Goal: Use online tool/utility: Utilize a website feature to perform a specific function

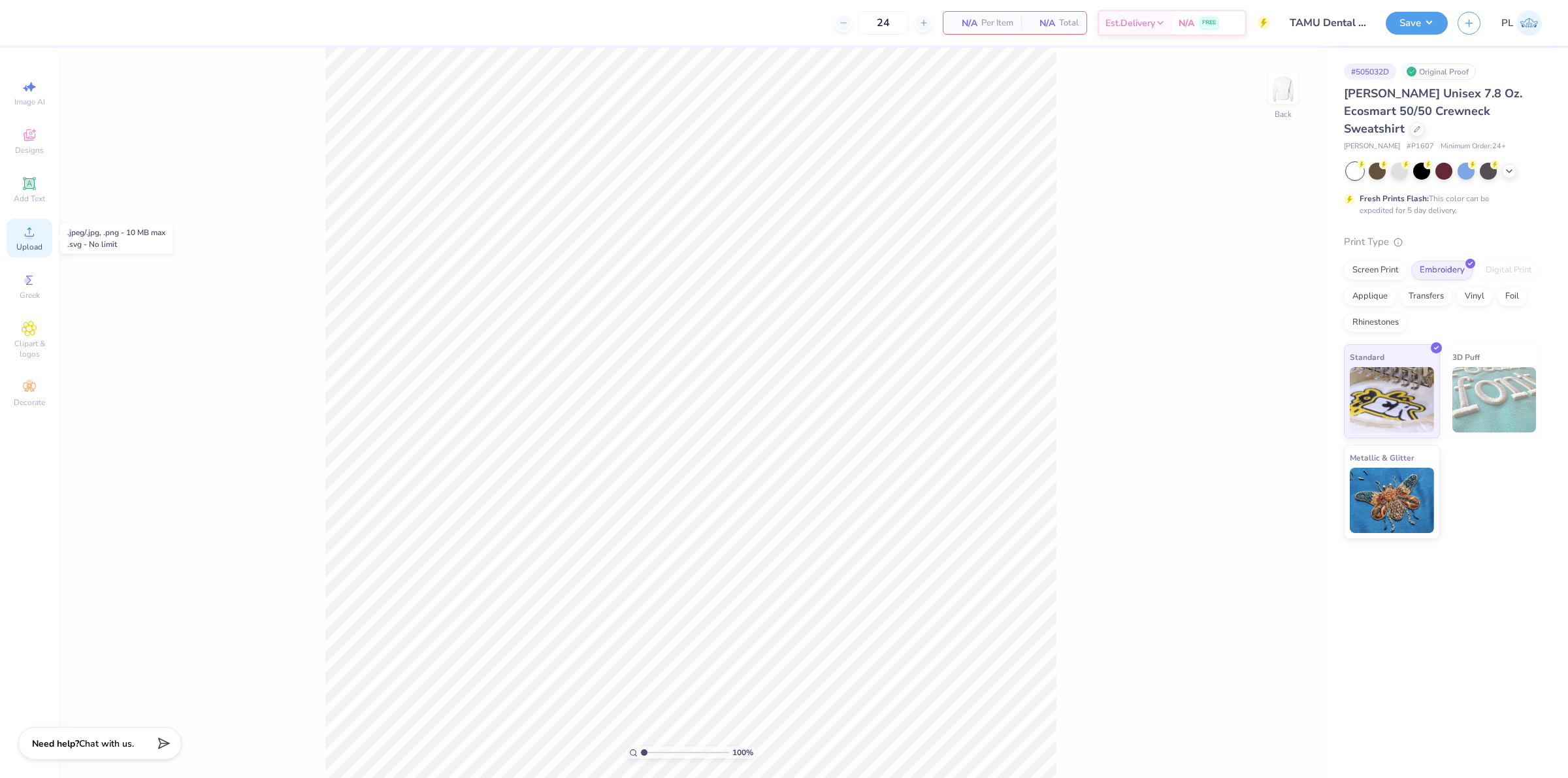
click at [23, 220] on div "Upload" at bounding box center [29, 238] width 46 height 39
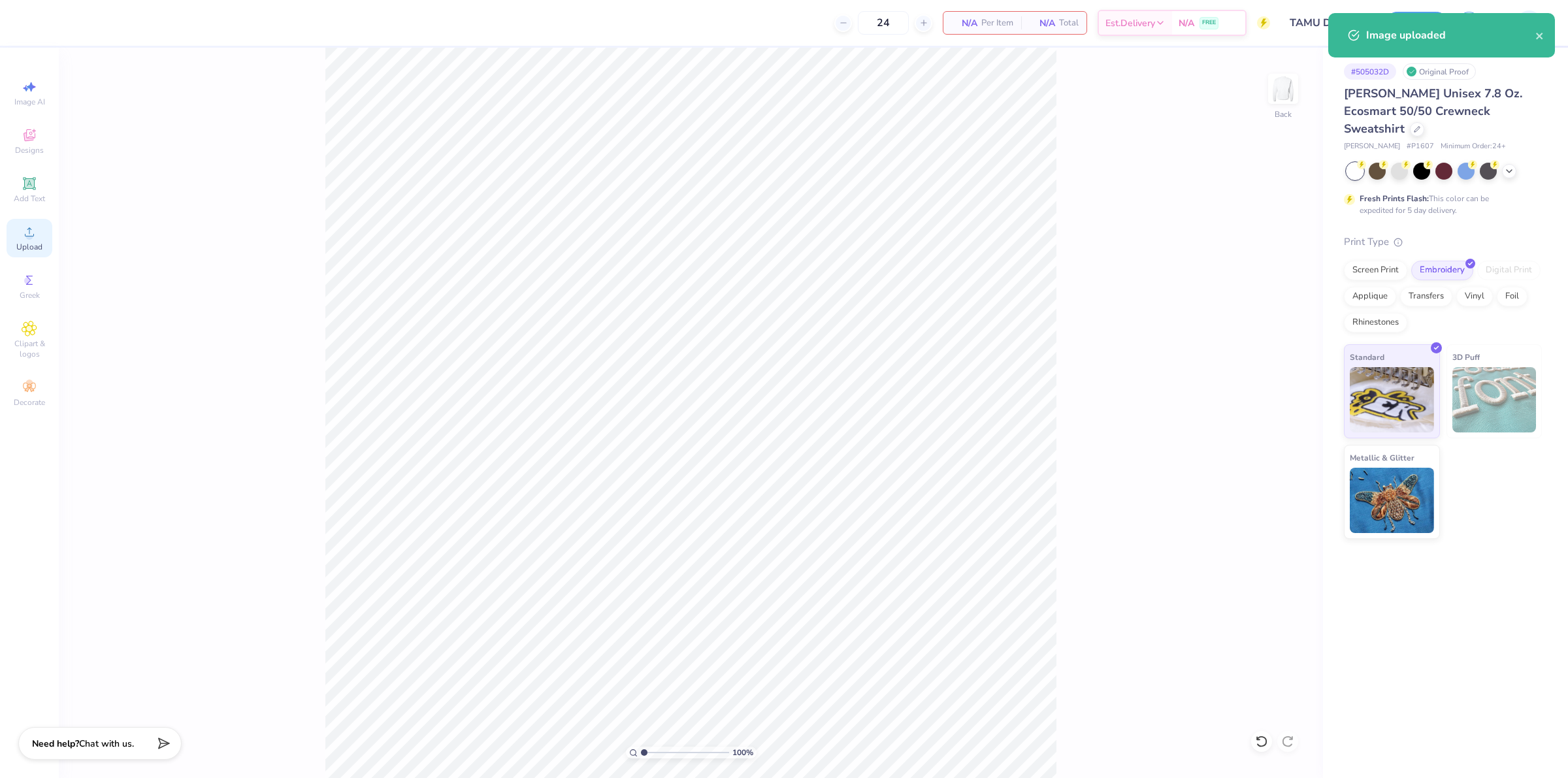
click at [10, 240] on div "Upload" at bounding box center [29, 238] width 46 height 39
drag, startPoint x: 1252, startPoint y: 350, endPoint x: 1279, endPoint y: 350, distance: 27.0
click at [1279, 350] on input "12.00" at bounding box center [1274, 352] width 47 height 18
type input "6.00"
type input "4.57"
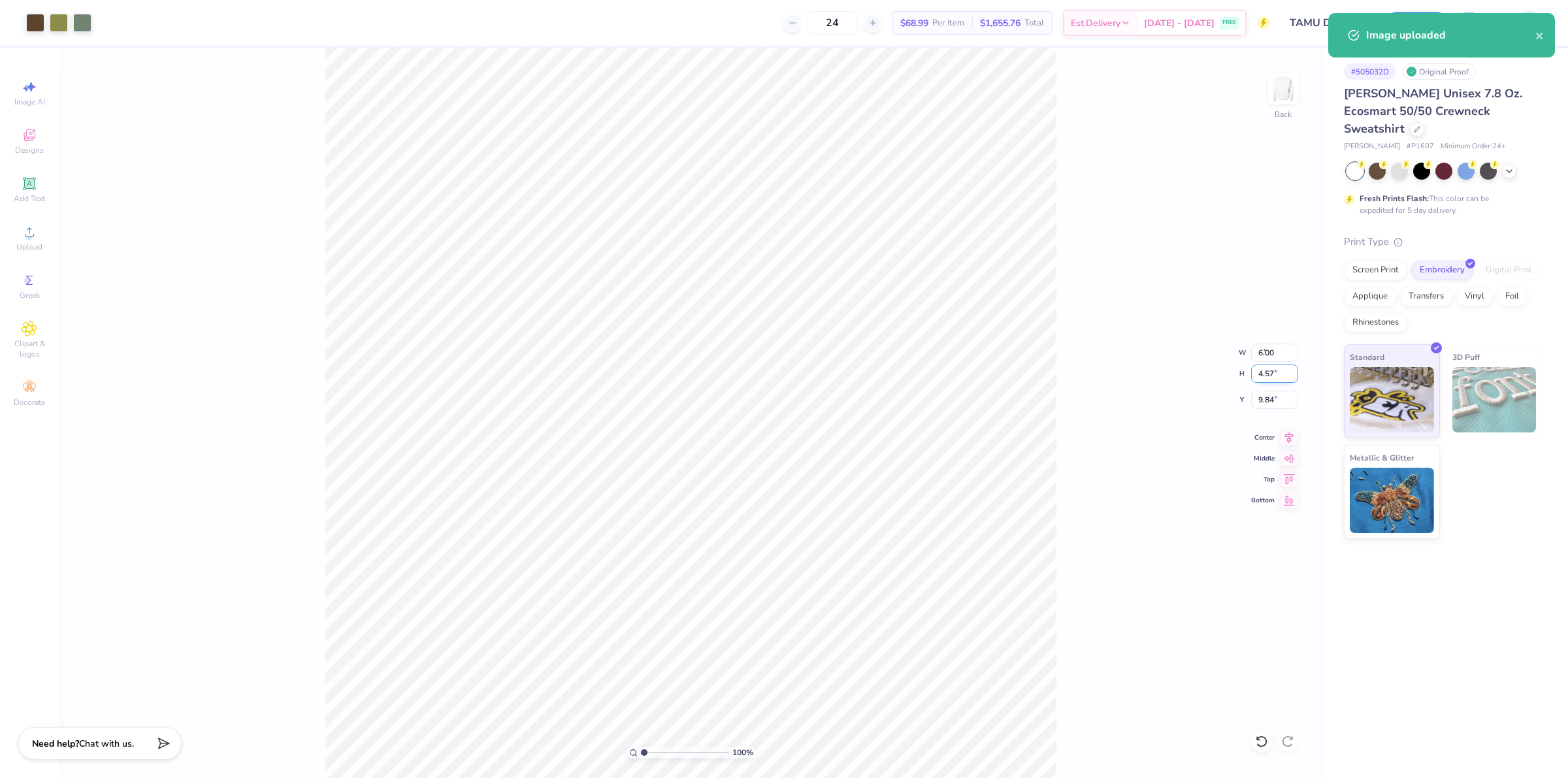
click at [1269, 374] on input "4.57" at bounding box center [1274, 374] width 47 height 18
drag, startPoint x: 1255, startPoint y: 399, endPoint x: 1281, endPoint y: 403, distance: 26.3
click at [1281, 403] on input "9.84" at bounding box center [1274, 399] width 47 height 18
type input "3.00"
click at [1262, 374] on input "4.57" at bounding box center [1274, 374] width 47 height 18
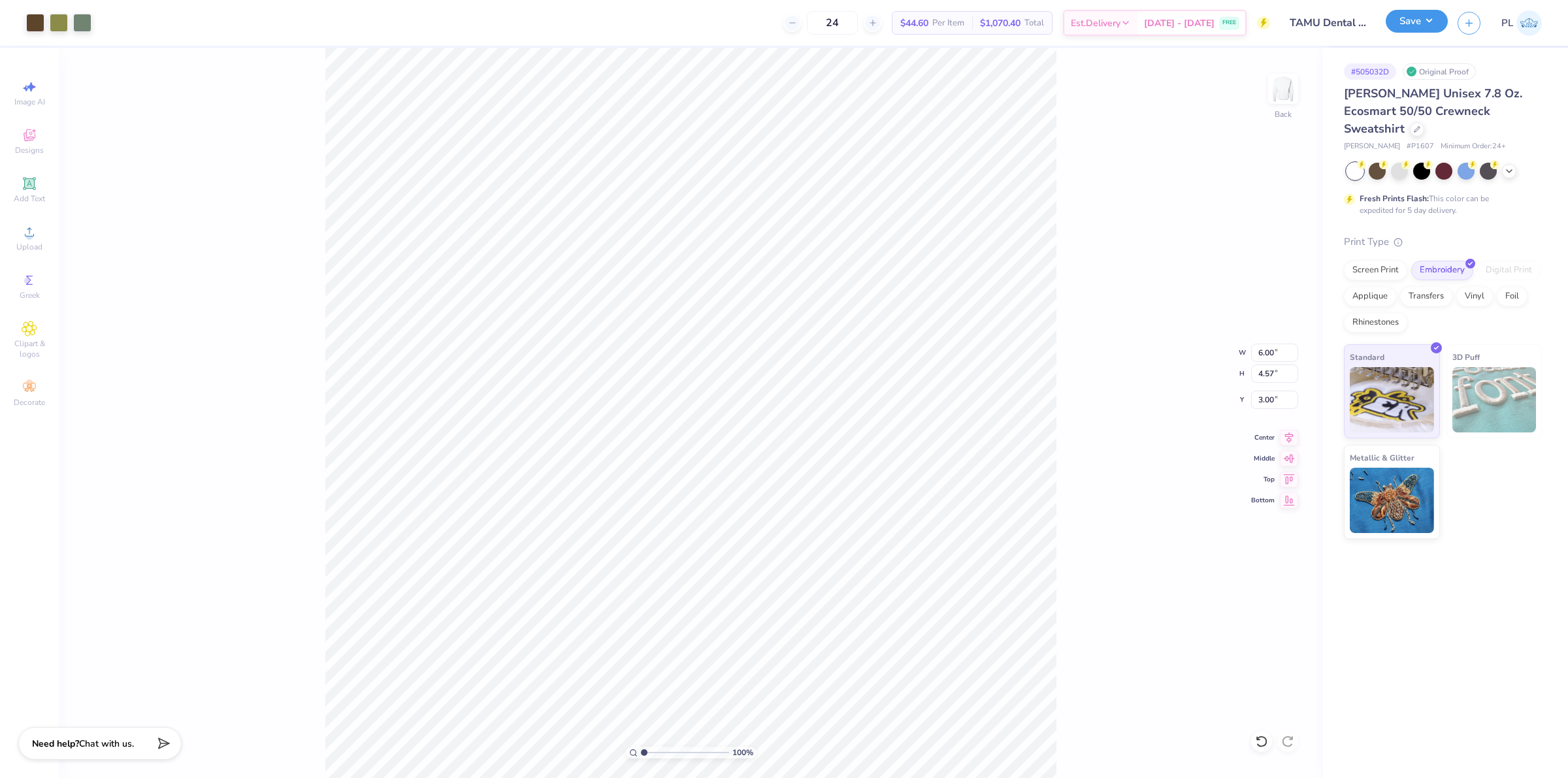
click at [1424, 23] on button "Save" at bounding box center [1417, 21] width 62 height 23
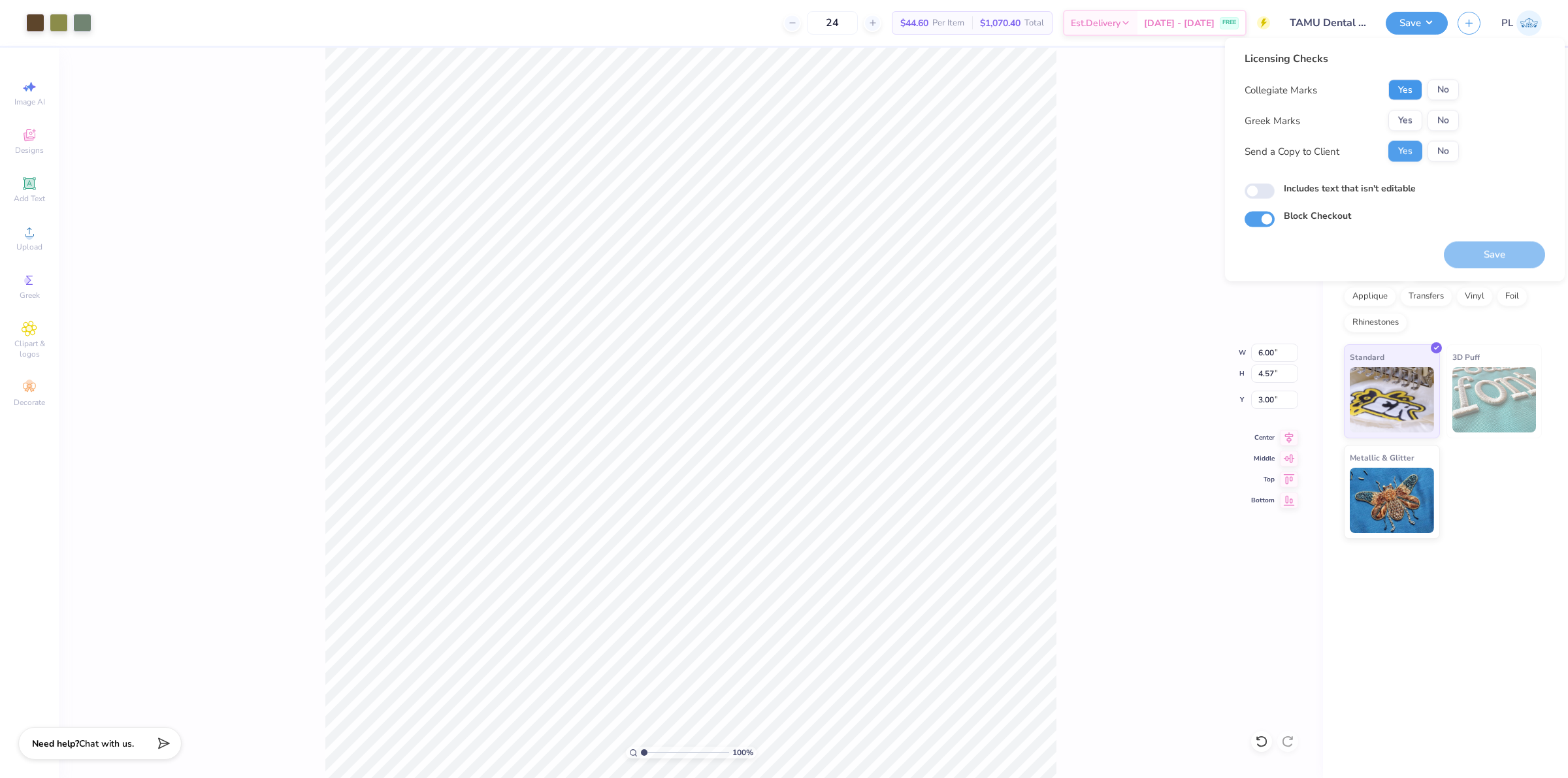
click at [1398, 86] on button "Yes" at bounding box center [1404, 90] width 34 height 21
click at [1438, 118] on button "No" at bounding box center [1442, 120] width 31 height 21
click at [1369, 188] on label "Includes text that isn't editable" at bounding box center [1349, 188] width 132 height 14
click at [1275, 188] on input "Includes text that isn't editable" at bounding box center [1259, 191] width 30 height 15
checkbox input "true"
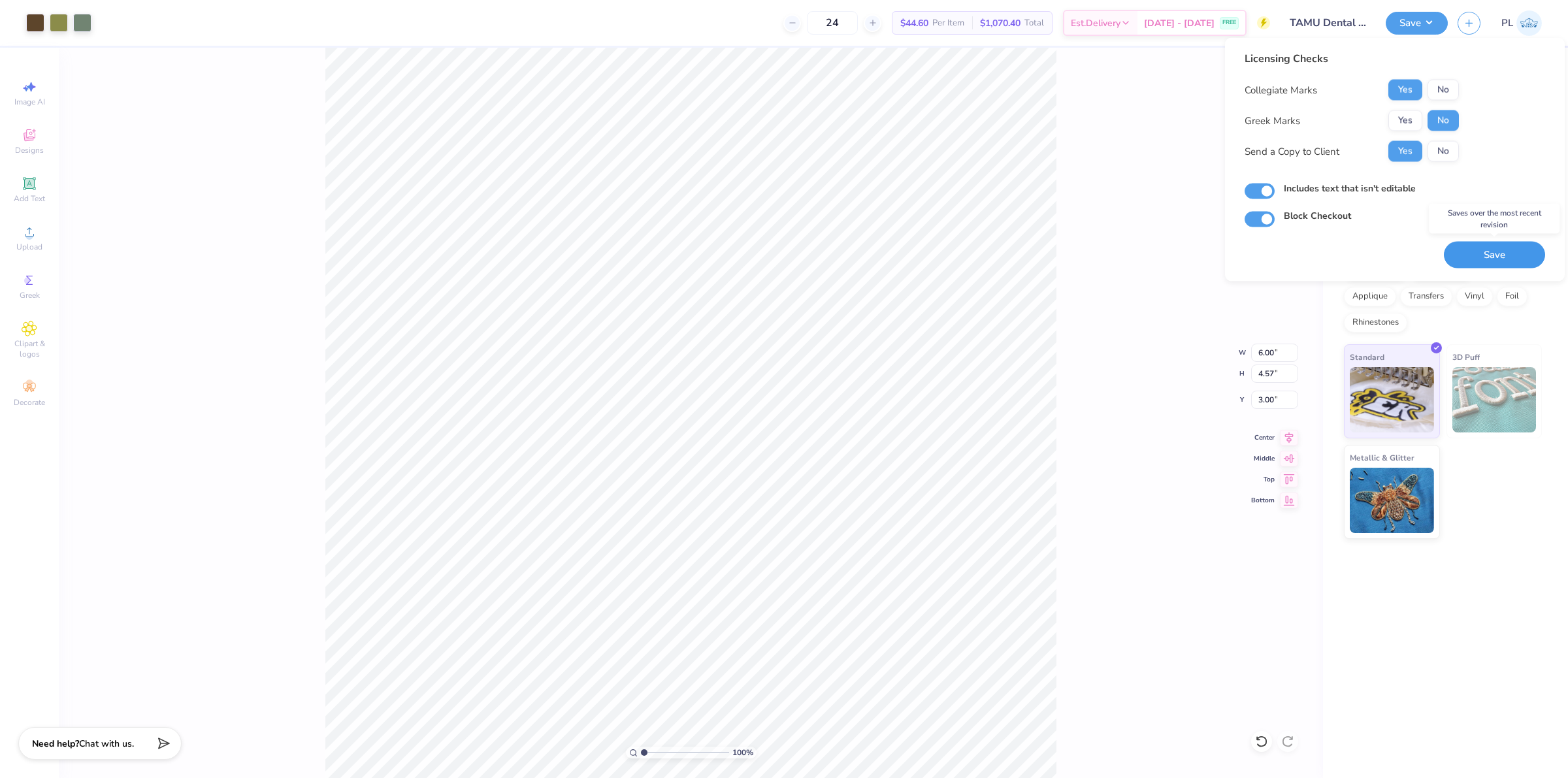
click at [1470, 247] on button "Save" at bounding box center [1494, 255] width 102 height 27
